Goal: Navigation & Orientation: Find specific page/section

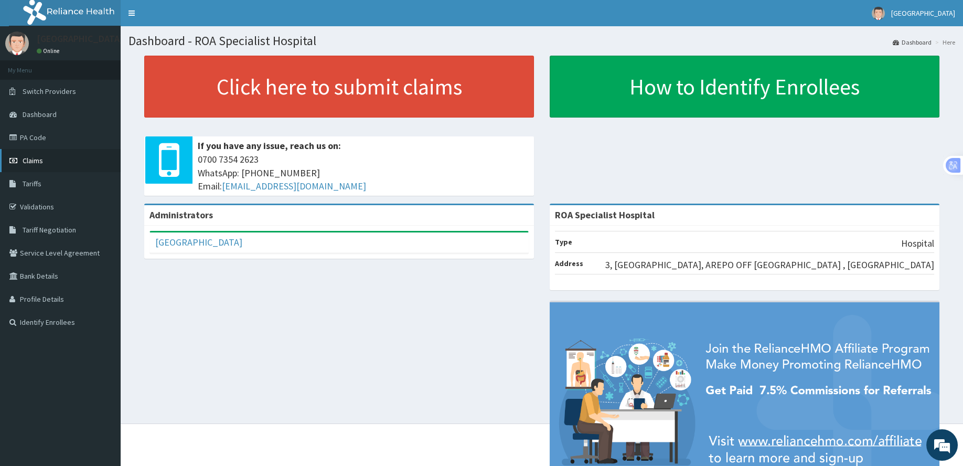
click at [33, 166] on link "Claims" at bounding box center [60, 160] width 121 height 23
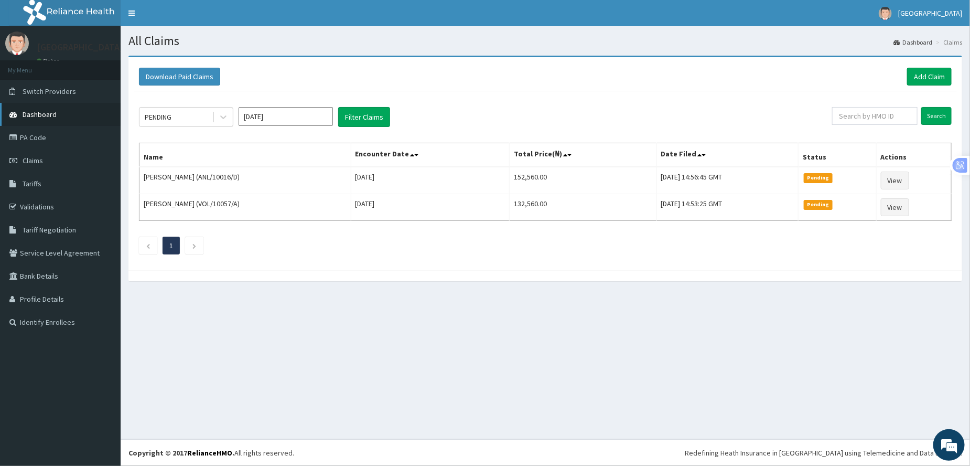
click at [48, 115] on span "Dashboard" at bounding box center [40, 114] width 34 height 9
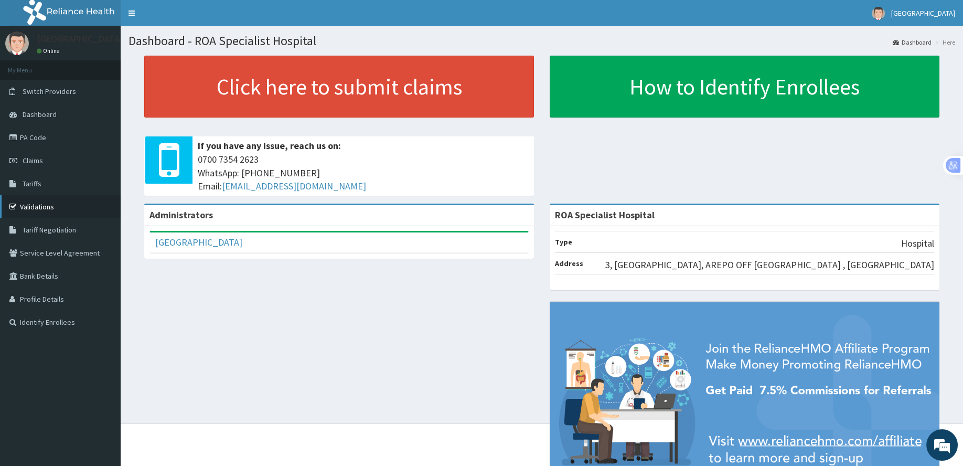
click at [45, 210] on link "Validations" at bounding box center [60, 206] width 121 height 23
